Goal: Task Accomplishment & Management: Manage account settings

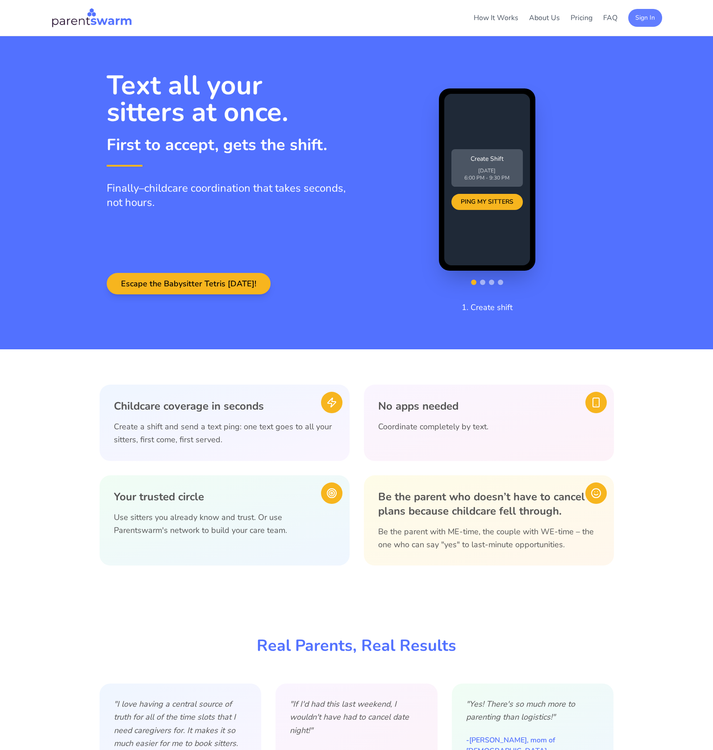
click at [645, 21] on button "Sign In" at bounding box center [645, 18] width 34 height 18
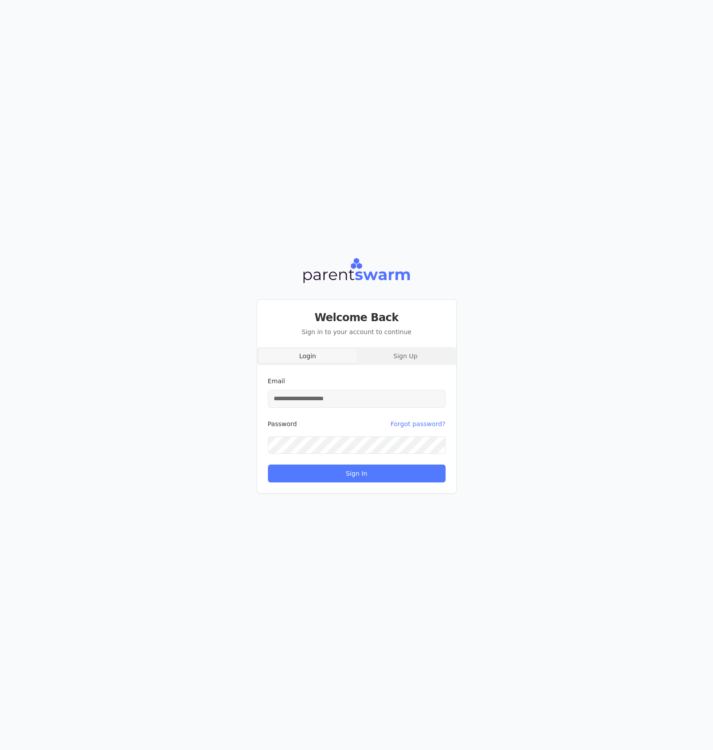
click at [368, 406] on input "Email" at bounding box center [357, 399] width 178 height 18
type input "**********"
click at [373, 471] on button "Sign In" at bounding box center [357, 474] width 178 height 18
